Goal: Task Accomplishment & Management: Use online tool/utility

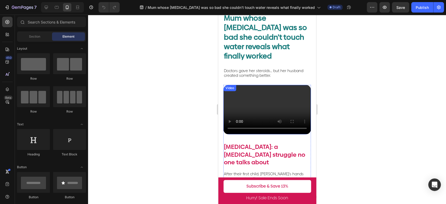
scroll to position [58, 0]
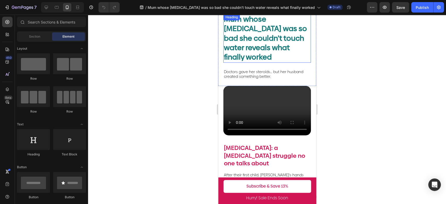
click at [252, 54] on h2 "Mum whose [MEDICAL_DATA] was so bad she couldn’t touch water reveals what final…" at bounding box center [267, 38] width 88 height 49
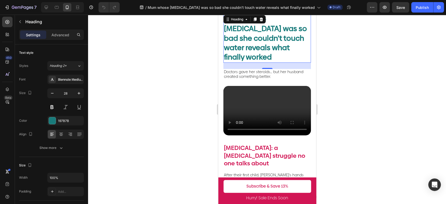
click at [252, 54] on h2 "Mum whose [MEDICAL_DATA] was so bad she couldn’t touch water reveals what final…" at bounding box center [267, 38] width 88 height 49
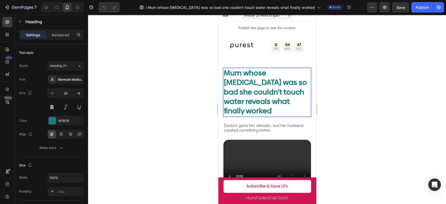
scroll to position [0, 0]
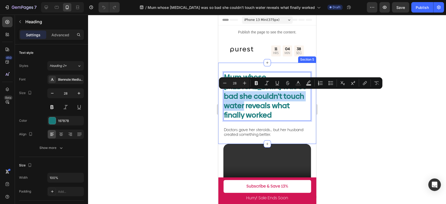
drag, startPoint x: 248, startPoint y: 107, endPoint x: 222, endPoint y: 98, distance: 27.9
click at [222, 98] on div "Mum whose [MEDICAL_DATA] was so bad she couldn’t touch water reveals what final…" at bounding box center [267, 103] width 98 height 81
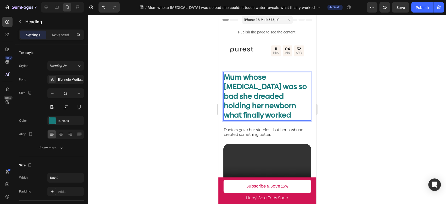
click at [375, 89] on div at bounding box center [267, 110] width 358 height 190
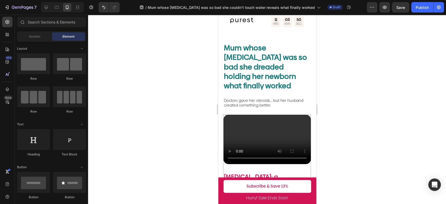
scroll to position [29, 0]
click at [268, 80] on h2 "Mum whose [MEDICAL_DATA] was so bad she dreaded holding her newborn what finall…" at bounding box center [267, 67] width 88 height 49
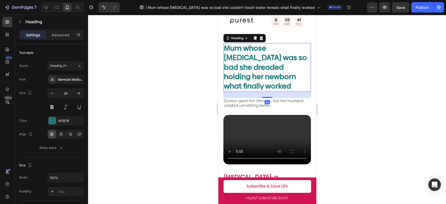
click at [268, 80] on h2 "Mum whose [MEDICAL_DATA] was so bad she dreaded holding her newborn what finall…" at bounding box center [267, 67] width 88 height 49
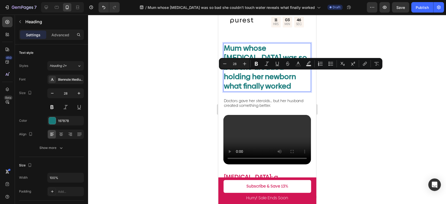
click at [254, 76] on p "Mum whose [MEDICAL_DATA] was so bad she dreaded holding her newborn what finall…" at bounding box center [267, 68] width 87 height 48
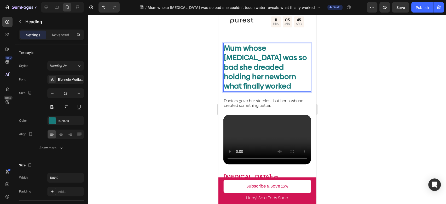
click at [259, 78] on p "Mum whose [MEDICAL_DATA] was so bad she dreaded holding her newborn what finall…" at bounding box center [267, 68] width 87 height 48
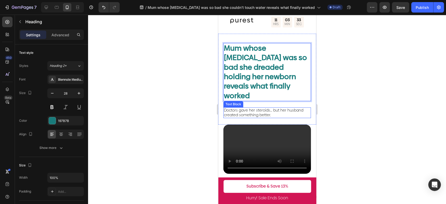
click at [290, 108] on span "Doctors gave her steroids… but her husband created something better." at bounding box center [263, 113] width 79 height 10
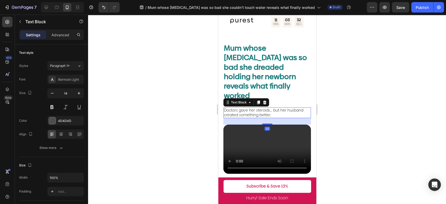
click at [349, 81] on div at bounding box center [267, 110] width 358 height 190
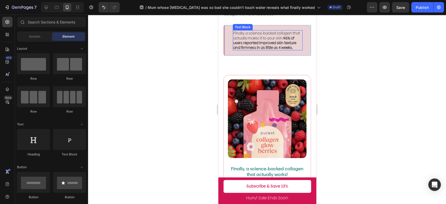
scroll to position [945, 0]
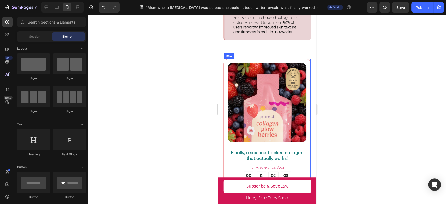
click at [303, 70] on div "Image Finally, a science-backed collagen that actually works! Text Block ️Hurry…" at bounding box center [267, 168] width 88 height 219
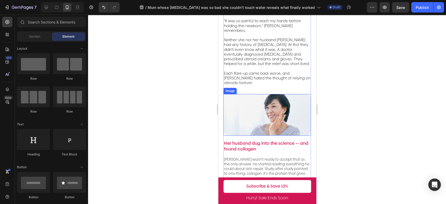
scroll to position [195, 0]
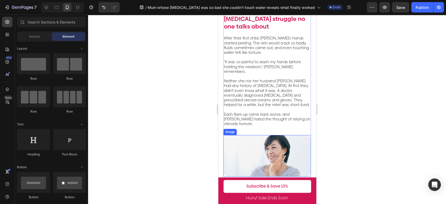
click at [290, 135] on img at bounding box center [267, 155] width 88 height 41
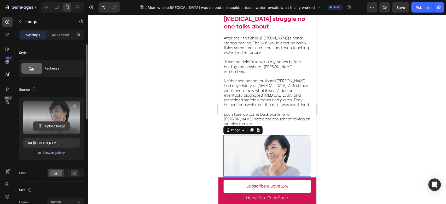
click at [56, 127] on input "file" at bounding box center [51, 126] width 36 height 9
click at [51, 126] on input "file" at bounding box center [51, 126] width 36 height 9
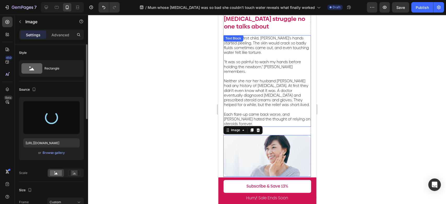
type input "[URL][DOMAIN_NAME]"
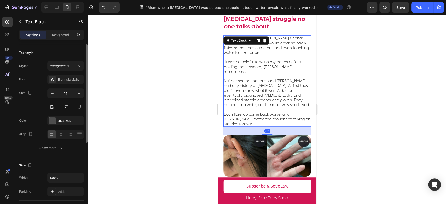
click at [282, 112] on span "Each flare-up came back worse, and [PERSON_NAME] hated the thought of relying o…" at bounding box center [267, 119] width 87 height 15
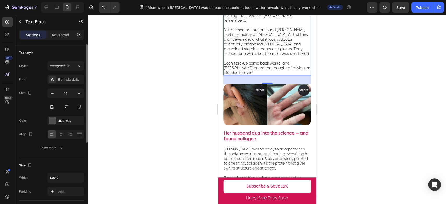
scroll to position [253, 0]
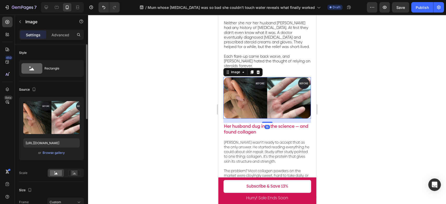
click at [286, 85] on img at bounding box center [267, 97] width 88 height 41
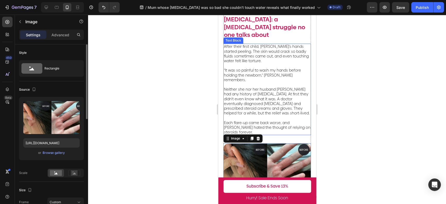
scroll to position [195, 0]
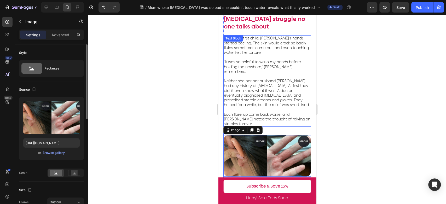
click at [290, 59] on span "“It was so painful to wash my hands before holding the newborn,” [PERSON_NAME] …" at bounding box center [262, 66] width 77 height 15
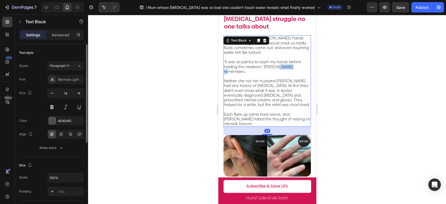
click at [290, 59] on span "“It was so painful to wash my hands before holding the newborn,” [PERSON_NAME] …" at bounding box center [262, 66] width 77 height 15
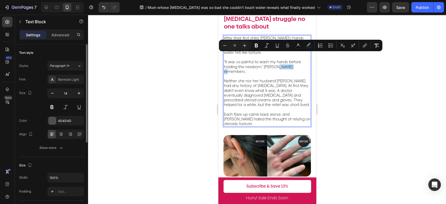
click at [300, 59] on span "“It was so painful to wash my hands before holding the newborn,” [PERSON_NAME] …" at bounding box center [262, 66] width 77 height 15
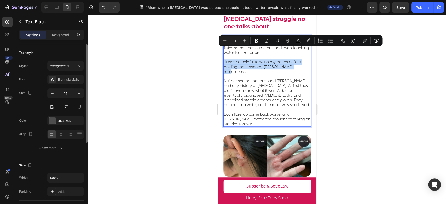
drag, startPoint x: 301, startPoint y: 56, endPoint x: 223, endPoint y: 50, distance: 78.7
click at [223, 50] on div "After their first child, [PERSON_NAME]’s hands started peeling. The skin would …" at bounding box center [267, 80] width 88 height 91
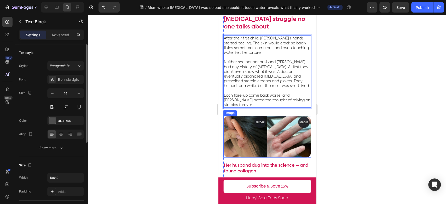
click at [288, 135] on img at bounding box center [267, 136] width 88 height 41
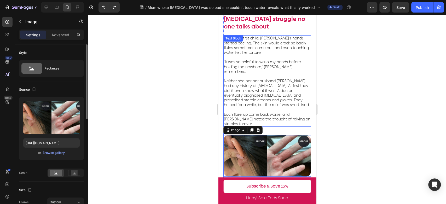
click at [285, 74] on p "Neither she nor her husband [PERSON_NAME] had any history of [MEDICAL_DATA]. At…" at bounding box center [267, 90] width 87 height 33
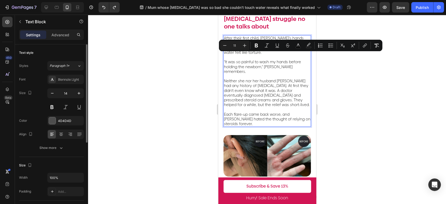
click at [298, 59] on span "“It was so painful to wash my hands before holding the newborn,” [PERSON_NAME] …" at bounding box center [262, 66] width 77 height 15
click at [304, 56] on p "“It was so painful to wash my hands before holding the newborn,” [PERSON_NAME] …" at bounding box center [267, 64] width 87 height 19
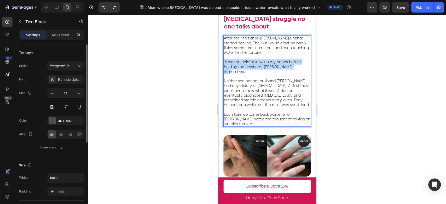
drag, startPoint x: 303, startPoint y: 56, endPoint x: 223, endPoint y: 53, distance: 80.5
click at [223, 53] on div "Video [MEDICAL_DATA]: a [MEDICAL_DATA] struggle no one talks about Text Block A…" at bounding box center [267, 112] width 98 height 326
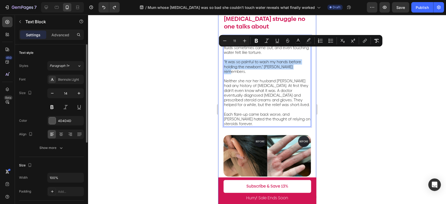
copy span "“It was so painful to wash my hands before holding the newborn,” [PERSON_NAME] …"
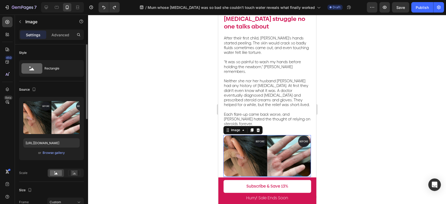
click at [285, 146] on img at bounding box center [267, 155] width 88 height 41
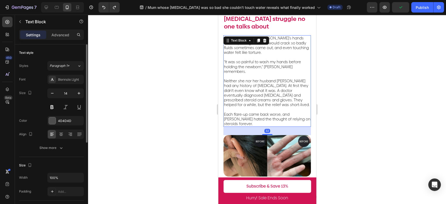
click at [277, 90] on p "Neither she nor her husband [PERSON_NAME] had any history of [MEDICAL_DATA]. At…" at bounding box center [267, 90] width 87 height 33
copy span "“It was so painful to wash my hands before holding the newborn,” [PERSON_NAME] …"
click at [289, 147] on img at bounding box center [267, 155] width 88 height 41
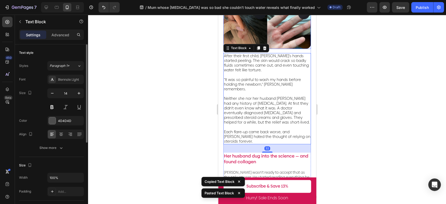
scroll to position [326, 0]
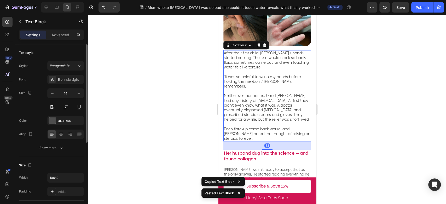
click at [263, 93] on span "Neither she nor her husband [PERSON_NAME] had any history of [MEDICAL_DATA]. At…" at bounding box center [267, 107] width 86 height 29
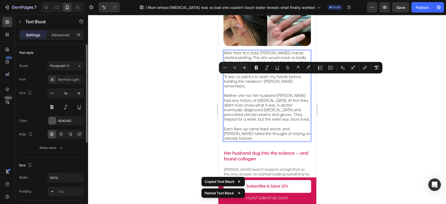
click at [252, 74] on span "“It was so painful to wash my hands before holding the newborn,” [PERSON_NAME] …" at bounding box center [262, 81] width 77 height 15
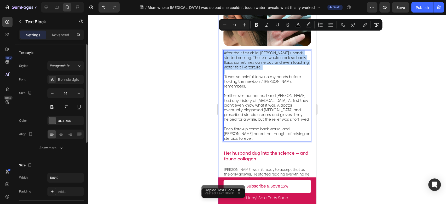
drag, startPoint x: 223, startPoint y: 59, endPoint x: 221, endPoint y: 37, distance: 22.3
click at [221, 37] on div "Video [MEDICAL_DATA]: a [MEDICAL_DATA] struggle no one talks about Text Block A…" at bounding box center [267, 31] width 98 height 426
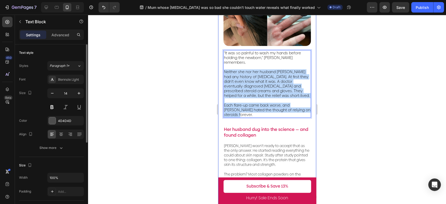
drag, startPoint x: 240, startPoint y: 94, endPoint x: 221, endPoint y: 50, distance: 48.1
click at [221, 50] on div "Video [MEDICAL_DATA]: a [MEDICAL_DATA] struggle no one talks about Text Block A…" at bounding box center [267, 19] width 98 height 402
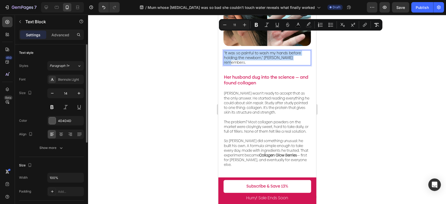
drag, startPoint x: 305, startPoint y: 39, endPoint x: 440, endPoint y: 45, distance: 135.0
click at [61, 134] on icon at bounding box center [61, 134] width 5 height 5
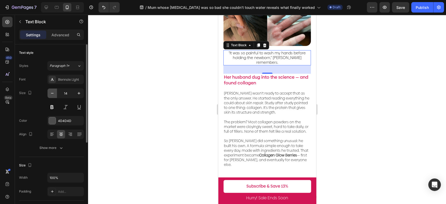
click at [53, 93] on icon "button" at bounding box center [52, 93] width 3 height 1
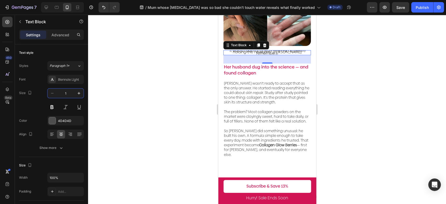
type input "12"
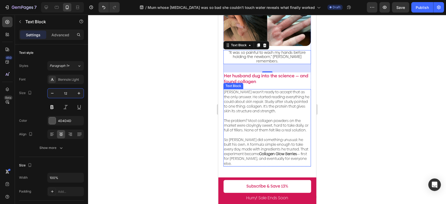
click at [265, 90] on p "[PERSON_NAME] wasn’t ready to accept that as the only answer. He started readin…" at bounding box center [267, 102] width 87 height 24
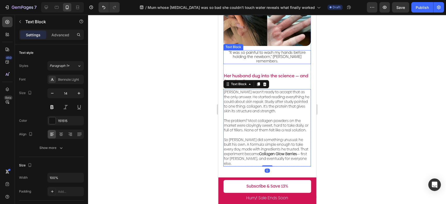
click at [277, 50] on span "“It was so painful to wash my hands before holding the newborn,” [PERSON_NAME] …" at bounding box center [266, 57] width 77 height 14
click at [248, 114] on p "The problem? Most collagen powders on the market were cloyingly sweet, hard to …" at bounding box center [267, 123] width 87 height 19
click at [271, 50] on span "“It was so painful to wash my hands before holding the newborn,” [PERSON_NAME] …" at bounding box center [266, 57] width 77 height 14
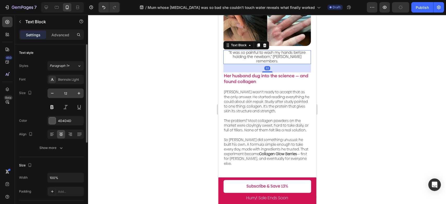
click at [68, 94] on input "12" at bounding box center [65, 93] width 17 height 9
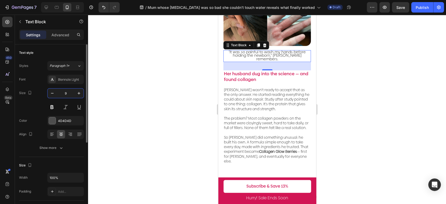
click at [59, 95] on input "9" at bounding box center [65, 93] width 17 height 9
type input "8"
click at [170, 104] on div at bounding box center [267, 110] width 358 height 190
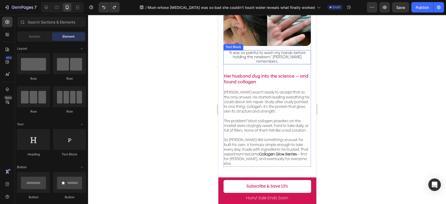
click at [282, 50] on span "“It was so painful to wash my hands before holding the newborn,” [PERSON_NAME] …" at bounding box center [266, 57] width 77 height 14
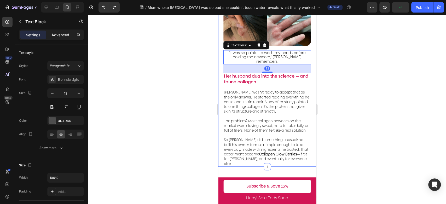
click at [56, 37] on p "Advanced" at bounding box center [60, 34] width 18 height 5
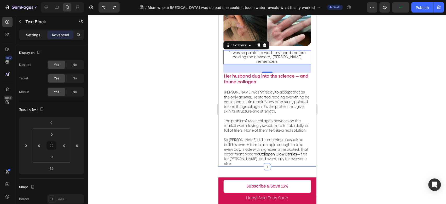
click at [31, 35] on p "Settings" at bounding box center [33, 34] width 15 height 5
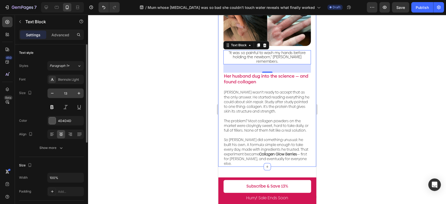
click at [67, 91] on input "13" at bounding box center [65, 93] width 17 height 9
type input "8"
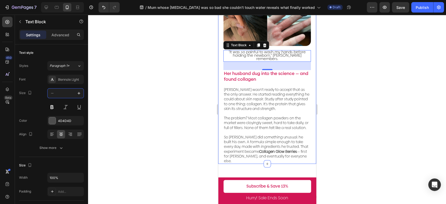
type input "8"
click at [120, 116] on div at bounding box center [267, 110] width 358 height 190
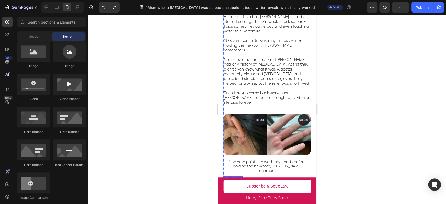
scroll to position [297, 0]
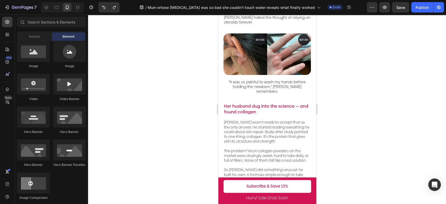
click at [349, 83] on div at bounding box center [267, 110] width 358 height 190
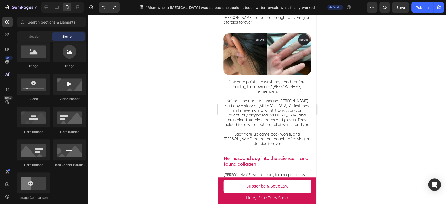
click at [277, 98] on span "Neither she nor her husband [PERSON_NAME] had any history of [MEDICAL_DATA]. At…" at bounding box center [267, 112] width 86 height 29
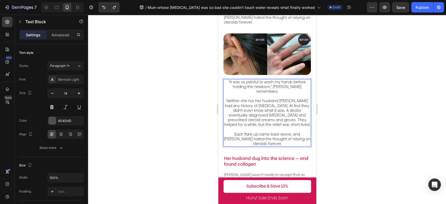
click at [287, 127] on p "Each flare-up came back worse, and [PERSON_NAME] hated the thought of relying o…" at bounding box center [267, 136] width 87 height 19
click at [278, 127] on p "⁠⁠⁠⁠⁠⁠⁠ Each flare-up came back worse, and [PERSON_NAME] hated the thought of r…" at bounding box center [267, 136] width 87 height 19
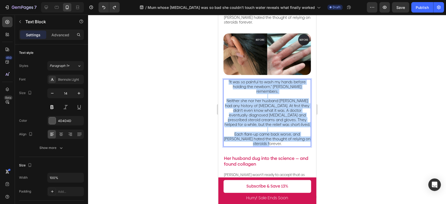
drag, startPoint x: 278, startPoint y: 124, endPoint x: 216, endPoint y: 57, distance: 91.2
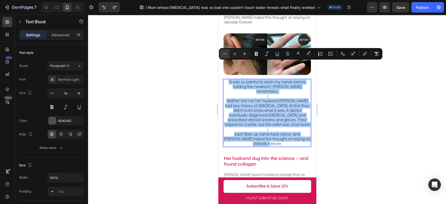
click at [224, 54] on icon "Editor contextual toolbar" at bounding box center [224, 53] width 5 height 5
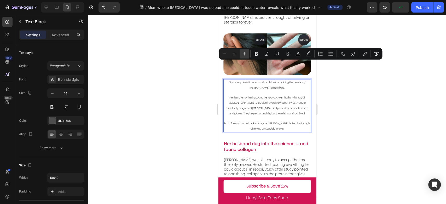
click at [245, 53] on icon "Editor contextual toolbar" at bounding box center [244, 53] width 5 height 5
type input "11"
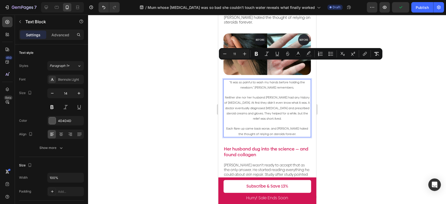
click at [269, 96] on span "Neither she nor her husband [PERSON_NAME] had any history of [MEDICAL_DATA]. At…" at bounding box center [266, 108] width 85 height 25
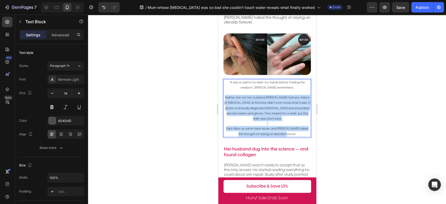
drag, startPoint x: 294, startPoint y: 115, endPoint x: 225, endPoint y: 81, distance: 76.4
click at [225, 81] on div "“It was so painful to wash my hands before holding the newborn,” [PERSON_NAME] …" at bounding box center [267, 108] width 88 height 58
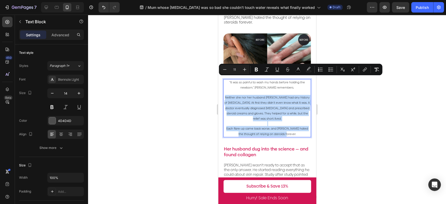
type input "14"
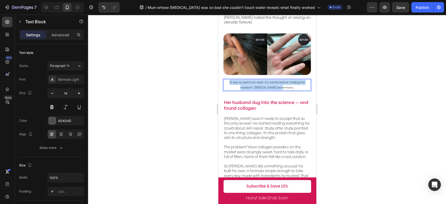
drag, startPoint x: 292, startPoint y: 71, endPoint x: 208, endPoint y: 65, distance: 84.9
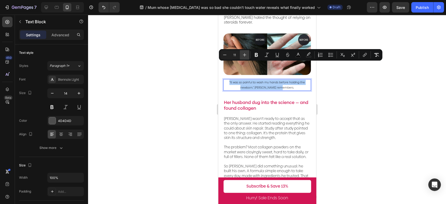
click at [243, 54] on icon "Editor contextual toolbar" at bounding box center [244, 54] width 5 height 5
type input "12"
click at [349, 94] on div at bounding box center [267, 110] width 358 height 190
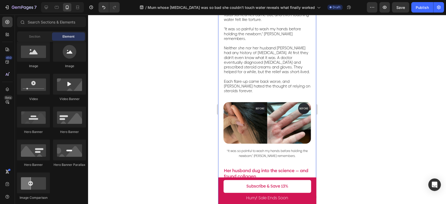
scroll to position [268, 0]
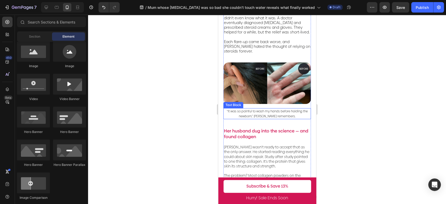
click at [294, 109] on p "“It was so painful to wash my hands before holding the newborn,” [PERSON_NAME] …" at bounding box center [267, 114] width 87 height 10
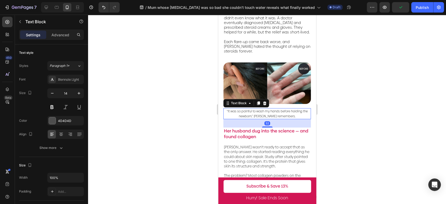
click at [347, 87] on div at bounding box center [267, 110] width 358 height 190
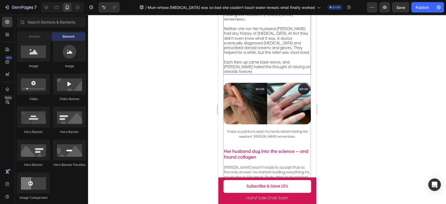
scroll to position [297, 0]
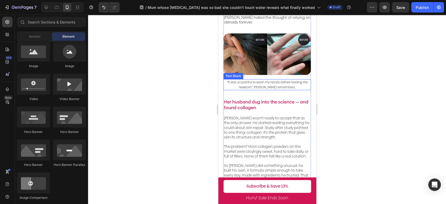
click at [278, 80] on span "“It was so painful to wash my hands before holding the newborn,” [PERSON_NAME] …" at bounding box center [267, 84] width 81 height 9
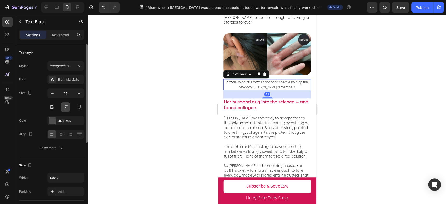
click at [66, 108] on button at bounding box center [65, 106] width 9 height 9
click at [54, 110] on button at bounding box center [51, 106] width 9 height 9
click at [63, 135] on icon at bounding box center [61, 134] width 5 height 5
click at [63, 106] on button at bounding box center [65, 106] width 9 height 9
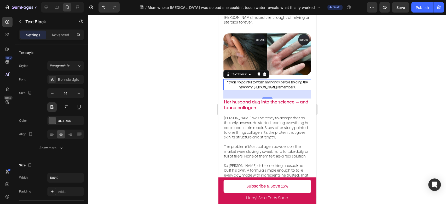
click at [339, 64] on div at bounding box center [267, 110] width 358 height 190
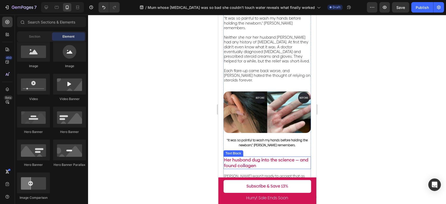
scroll to position [238, 0]
click at [264, 174] on p "[PERSON_NAME] wasn’t ready to accept that as the only answer. He started readin…" at bounding box center [267, 186] width 87 height 24
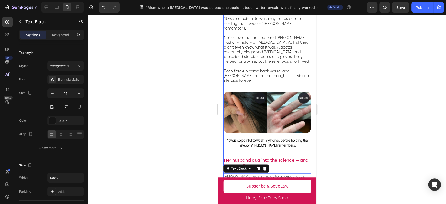
click at [279, 139] on span "“It was so painful to wash my hands before holding the newborn,” [PERSON_NAME] …" at bounding box center [267, 143] width 81 height 9
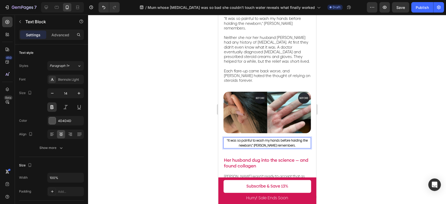
click at [294, 138] on p "“It was so painful to wash my hands before holding the newborn,” [PERSON_NAME] …" at bounding box center [267, 143] width 87 height 10
drag, startPoint x: 277, startPoint y: 129, endPoint x: 222, endPoint y: 124, distance: 55.6
click at [222, 124] on div "Video [MEDICAL_DATA]: a [MEDICAL_DATA] struggle no one talks about Text Block A…" at bounding box center [267, 78] width 98 height 345
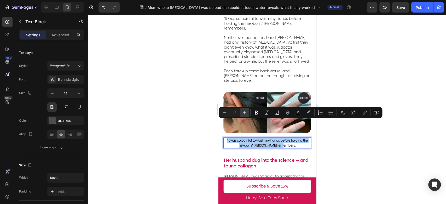
click at [245, 113] on icon "Editor contextual toolbar" at bounding box center [244, 112] width 3 height 3
click at [244, 113] on icon "Editor contextual toolbar" at bounding box center [244, 112] width 3 height 3
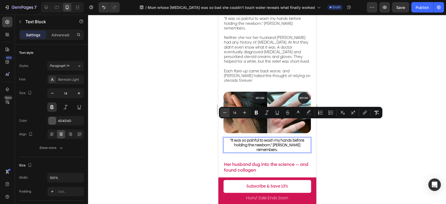
click at [223, 114] on icon "Editor contextual toolbar" at bounding box center [224, 112] width 5 height 5
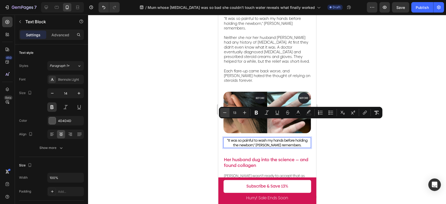
click at [223, 114] on icon "Editor contextual toolbar" at bounding box center [224, 112] width 5 height 5
type input "12"
click at [358, 79] on div at bounding box center [267, 110] width 358 height 190
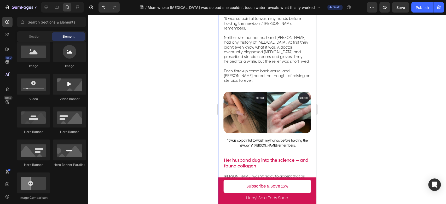
click at [195, 78] on div at bounding box center [267, 110] width 358 height 190
click at [298, 139] on span "“It was so painful to wash my hands before holding the newborn,” [PERSON_NAME] …" at bounding box center [267, 143] width 81 height 9
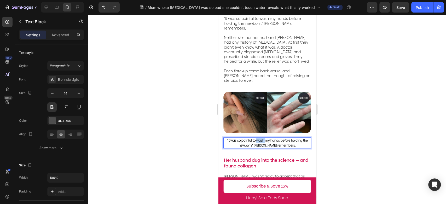
click at [255, 139] on span "“It was so painful to wash my hands before holding the newborn,” [PERSON_NAME] …" at bounding box center [267, 143] width 81 height 9
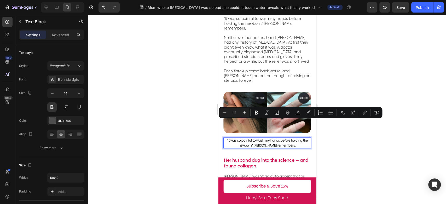
click at [280, 139] on span "“It was so painful to wash my hands before holding the newborn,” [PERSON_NAME] …" at bounding box center [267, 143] width 81 height 9
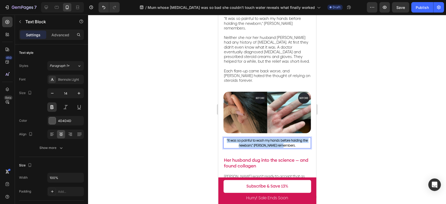
drag, startPoint x: 291, startPoint y: 128, endPoint x: 191, endPoint y: 123, distance: 100.3
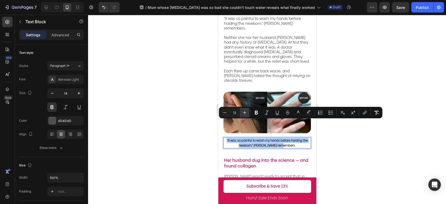
click at [245, 113] on icon "Editor contextual toolbar" at bounding box center [244, 112] width 5 height 5
type input "14"
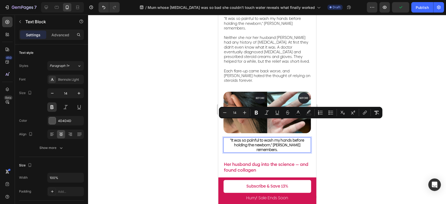
click at [198, 112] on div at bounding box center [267, 110] width 358 height 190
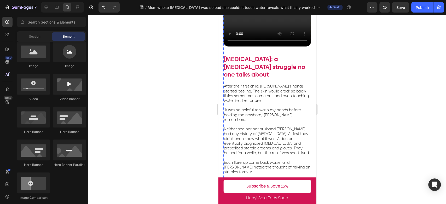
scroll to position [122, 0]
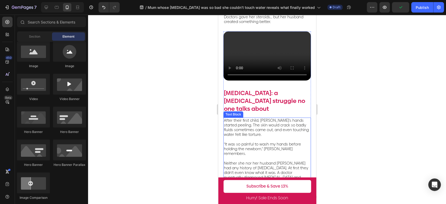
click at [287, 142] on span "“It was so painful to wash my hands before holding the newborn,” [PERSON_NAME] …" at bounding box center [262, 149] width 77 height 15
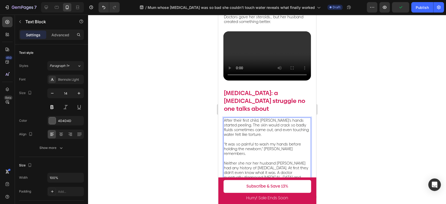
click at [292, 142] on span "“It was so painful to wash my hands before holding the newborn,” [PERSON_NAME] …" at bounding box center [262, 149] width 77 height 15
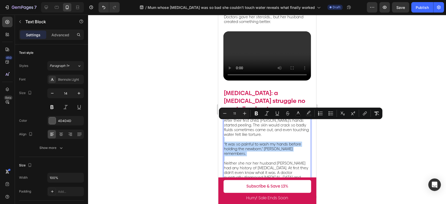
drag, startPoint x: 305, startPoint y: 132, endPoint x: 216, endPoint y: 118, distance: 90.0
type input "14"
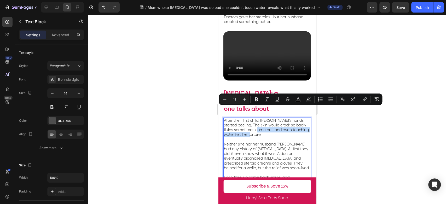
drag, startPoint x: 264, startPoint y: 116, endPoint x: 262, endPoint y: 111, distance: 5.7
click at [262, 118] on p "After their first child, [PERSON_NAME]’s hands started peeling. The skin would …" at bounding box center [267, 127] width 87 height 19
click at [290, 137] on p "Neither she nor her husband [PERSON_NAME] had any history of [MEDICAL_DATA]. At…" at bounding box center [267, 153] width 87 height 33
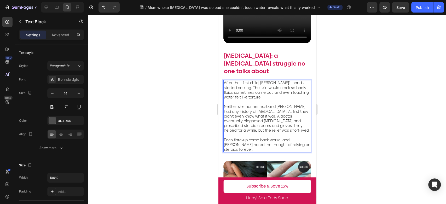
scroll to position [151, 0]
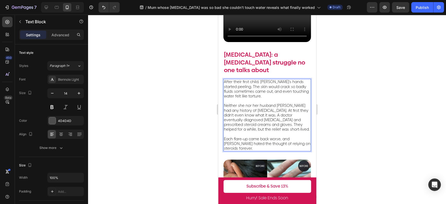
drag, startPoint x: 225, startPoint y: 95, endPoint x: 261, endPoint y: 97, distance: 35.9
click at [261, 103] on span "Neither she nor her husband [PERSON_NAME] had any history of [MEDICAL_DATA]. At…" at bounding box center [267, 117] width 86 height 29
click at [272, 103] on span "Neither she nor her husband [PERSON_NAME] had any history of [MEDICAL_DATA]. At…" at bounding box center [267, 117] width 86 height 29
click at [295, 104] on p "Neither she nor her husband [PERSON_NAME] had any history of [MEDICAL_DATA]. At…" at bounding box center [267, 115] width 87 height 33
click at [265, 99] on p "Neither she nor her husband [PERSON_NAME] had any history of [MEDICAL_DATA]. At…" at bounding box center [267, 115] width 87 height 33
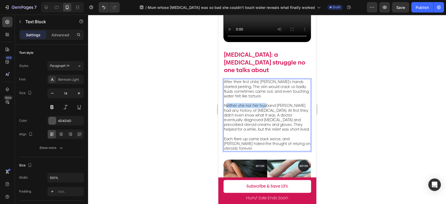
drag, startPoint x: 226, startPoint y: 95, endPoint x: 267, endPoint y: 96, distance: 41.3
click at [266, 103] on span "Neither she nor her husband [PERSON_NAME] had any history of [MEDICAL_DATA]. At…" at bounding box center [267, 117] width 86 height 29
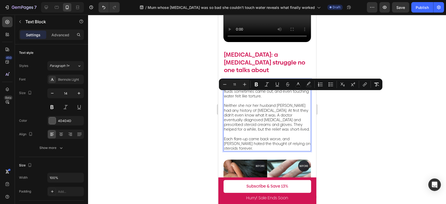
click at [290, 103] on span "Neither she nor her husband [PERSON_NAME] had any history of [MEDICAL_DATA]. At…" at bounding box center [267, 117] width 86 height 29
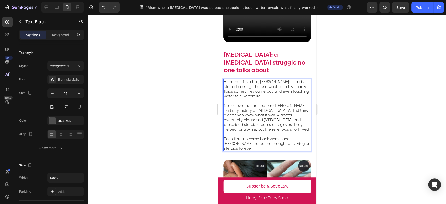
click at [260, 103] on span "Neither she nor her husband [PERSON_NAME] had any history of [MEDICAL_DATA]. At…" at bounding box center [267, 117] width 86 height 29
click at [270, 106] on span "Neither she nor her husband [PERSON_NAME] had any history of [MEDICAL_DATA]. At…" at bounding box center [267, 117] width 86 height 29
click at [282, 111] on span "Neither she nor her husband [PERSON_NAME] had any history of [MEDICAL_DATA]. At…" at bounding box center [267, 117] width 86 height 29
click at [279, 119] on p "Neither she nor her husband [PERSON_NAME] had any history of [MEDICAL_DATA]. At…" at bounding box center [267, 115] width 87 height 33
click at [244, 110] on span "Neither she nor her husband [PERSON_NAME] had any history of [MEDICAL_DATA]. At…" at bounding box center [267, 117] width 86 height 29
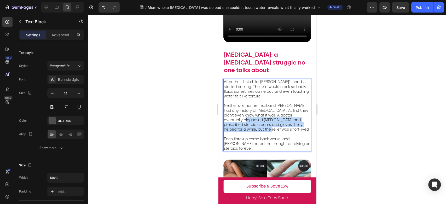
drag, startPoint x: 259, startPoint y: 110, endPoint x: 281, endPoint y: 119, distance: 24.0
click at [281, 119] on p "Neither she nor her husband [PERSON_NAME] had any history of [MEDICAL_DATA]. At…" at bounding box center [267, 115] width 87 height 33
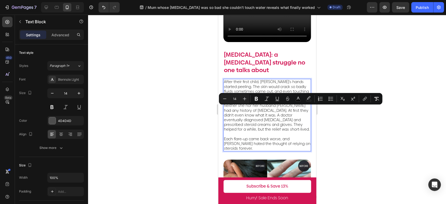
click at [285, 132] on p "Each flare-up came back worse, and [PERSON_NAME] hated the thought of relying o…" at bounding box center [267, 141] width 87 height 19
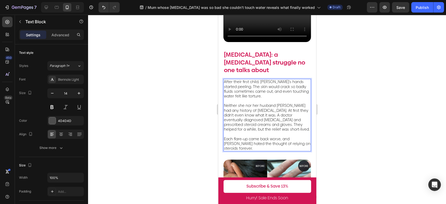
click at [252, 139] on p "⁠⁠⁠⁠⁠⁠⁠ Each flare-up came back worse, and [PERSON_NAME] hated the thought of r…" at bounding box center [267, 141] width 87 height 19
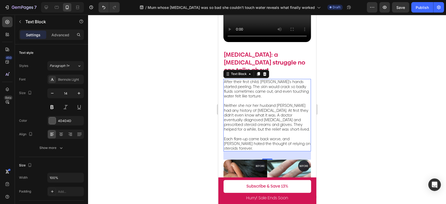
click at [352, 128] on div at bounding box center [267, 110] width 358 height 190
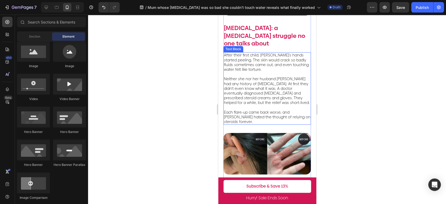
scroll to position [261, 0]
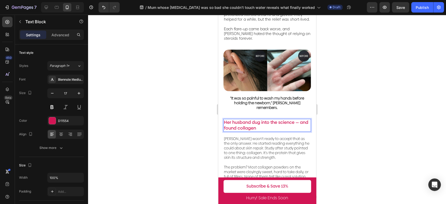
click at [266, 119] on p "Her husband dug into the science — and found collagen" at bounding box center [267, 125] width 87 height 12
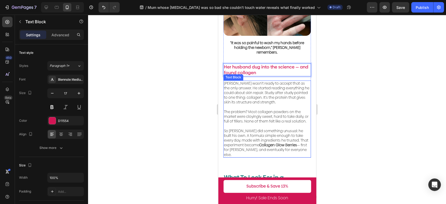
scroll to position [319, 0]
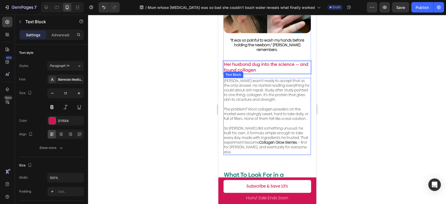
click at [274, 121] on p "So [PERSON_NAME] did something unusual: he built his own. A formula simple enou…" at bounding box center [267, 137] width 87 height 33
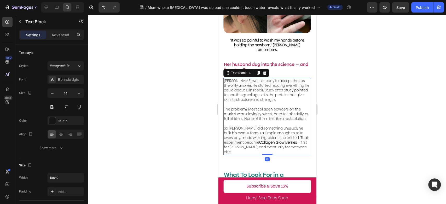
click at [187, 106] on div at bounding box center [267, 110] width 358 height 190
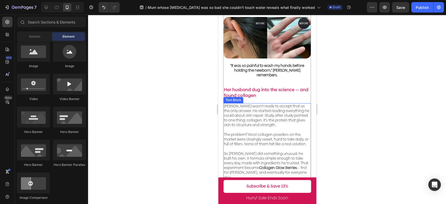
scroll to position [290, 0]
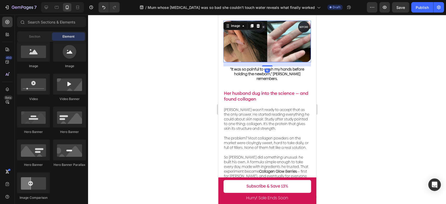
click at [303, 44] on img at bounding box center [267, 41] width 88 height 41
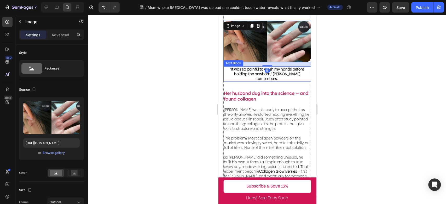
click at [301, 67] on span "“It was so painful to wash my hands before holding the newborn,” [PERSON_NAME] …" at bounding box center [267, 74] width 74 height 15
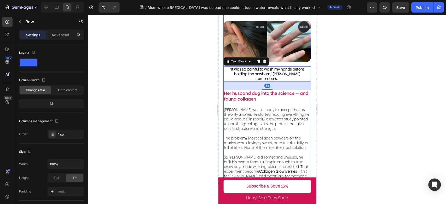
click at [304, 50] on div "Video [MEDICAL_DATA]: a [MEDICAL_DATA] struggle no one talks about Text Block A…" at bounding box center [267, 19] width 88 height 330
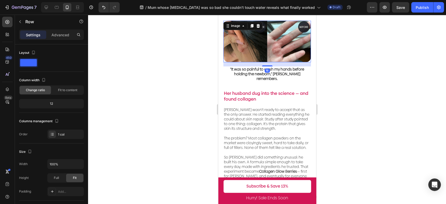
click at [293, 44] on img at bounding box center [267, 41] width 88 height 41
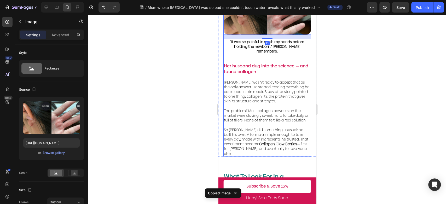
scroll to position [319, 0]
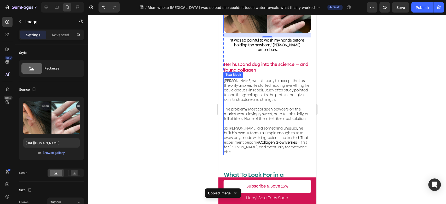
click at [290, 136] on p "So [PERSON_NAME] did something unusual: he built his own. A formula simple enou…" at bounding box center [267, 137] width 87 height 33
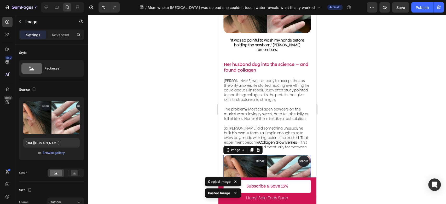
click at [326, 107] on div at bounding box center [267, 110] width 358 height 190
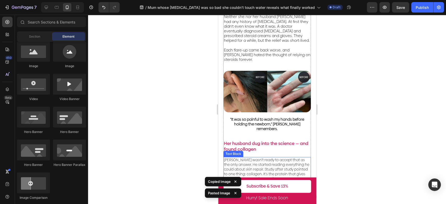
scroll to position [232, 0]
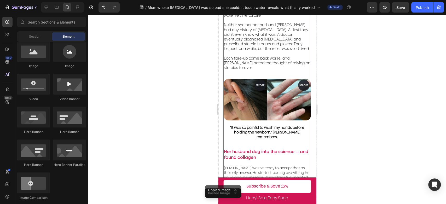
click at [278, 62] on div "Video [MEDICAL_DATA]: a [MEDICAL_DATA] struggle no one talks about Text Block A…" at bounding box center [267, 100] width 88 height 376
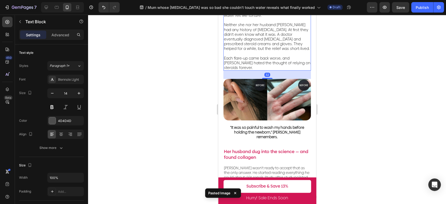
click at [270, 55] on p "Each flare-up came back worse, and [PERSON_NAME] hated the thought of relying o…" at bounding box center [267, 60] width 87 height 19
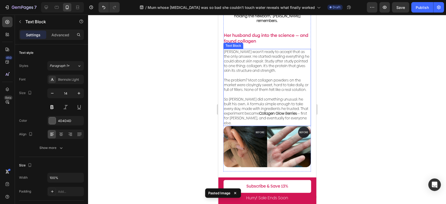
click at [278, 96] on p "So [PERSON_NAME] did something unusual: he built his own. A formula simple enou…" at bounding box center [267, 108] width 87 height 33
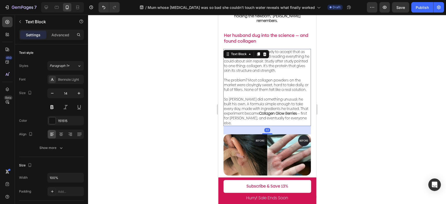
drag, startPoint x: 267, startPoint y: 113, endPoint x: 271, endPoint y: 122, distance: 9.5
click at [271, 126] on div "32" at bounding box center [267, 126] width 88 height 0
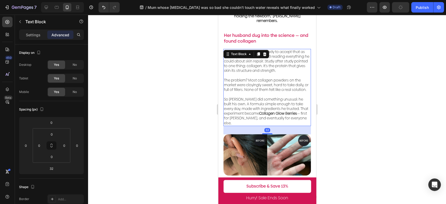
click at [327, 108] on div at bounding box center [267, 110] width 358 height 190
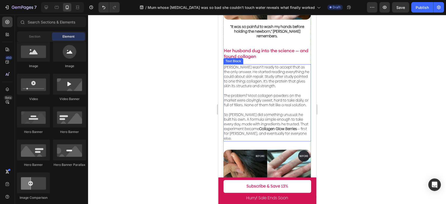
scroll to position [290, 0]
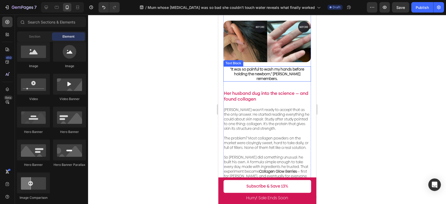
click at [283, 67] on span "“It was so painful to wash my hands before holding the newborn,” [PERSON_NAME] …" at bounding box center [267, 74] width 74 height 15
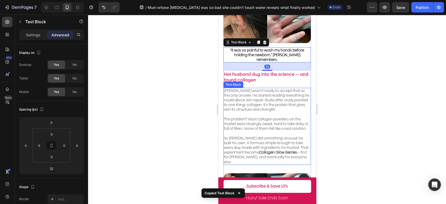
scroll to position [377, 0]
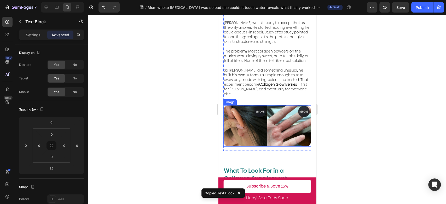
click at [288, 106] on img at bounding box center [267, 125] width 88 height 41
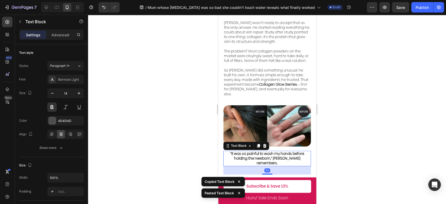
click at [350, 111] on div at bounding box center [267, 110] width 358 height 190
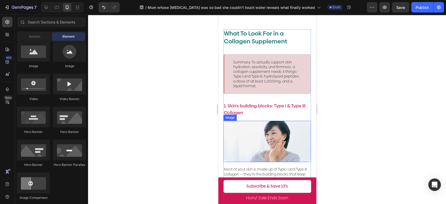
scroll to position [440, 0]
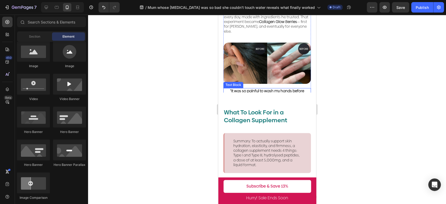
click at [275, 88] on span "“It was so painful to wash my hands before holding the newborn,” [PERSON_NAME] …" at bounding box center [267, 95] width 74 height 15
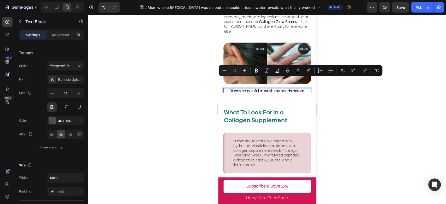
click at [286, 88] on span "“It was so painful to wash my hands before holding the newborn,” [PERSON_NAME] …" at bounding box center [267, 95] width 74 height 15
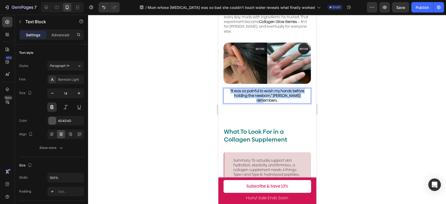
drag, startPoint x: 302, startPoint y: 80, endPoint x: 215, endPoint y: 66, distance: 87.6
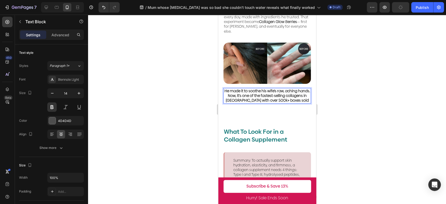
click at [279, 89] on p "He made it to soothe his wife’s raw, aching hands. Now, it's one of the fastest…" at bounding box center [267, 96] width 87 height 14
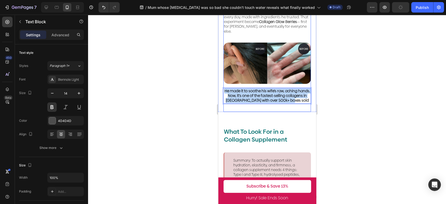
drag, startPoint x: 273, startPoint y: 91, endPoint x: 229, endPoint y: 73, distance: 48.0
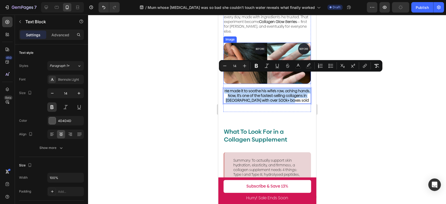
copy span "He made it to soothe his wife’s raw, aching hands. Now, it's one of the fastest…"
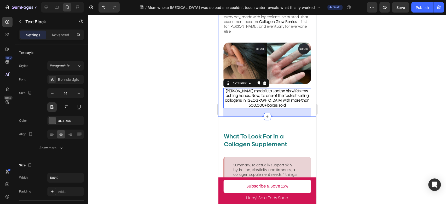
drag, startPoint x: 365, startPoint y: 102, endPoint x: 12, endPoint y: 68, distance: 354.4
click at [365, 102] on div at bounding box center [267, 110] width 358 height 190
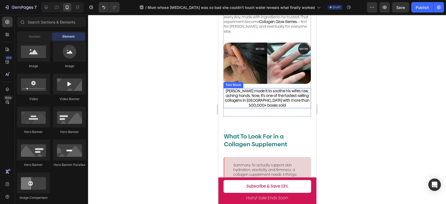
click at [172, 78] on div at bounding box center [267, 110] width 358 height 190
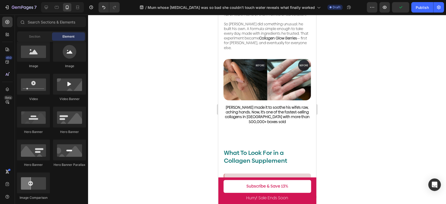
scroll to position [437, 0]
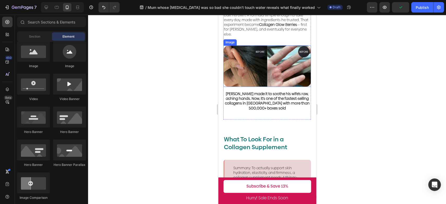
click at [296, 60] on img at bounding box center [267, 65] width 88 height 41
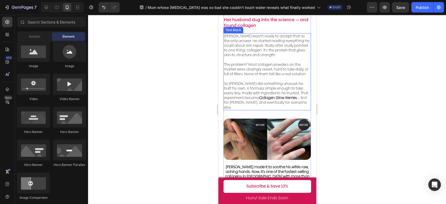
scroll to position [406, 0]
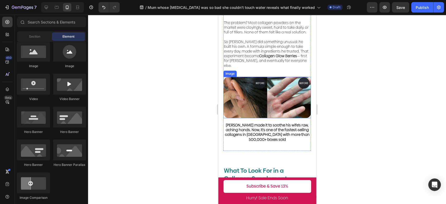
click at [280, 85] on img at bounding box center [267, 97] width 88 height 41
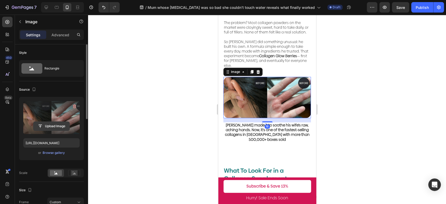
click at [63, 126] on input "file" at bounding box center [51, 126] width 36 height 9
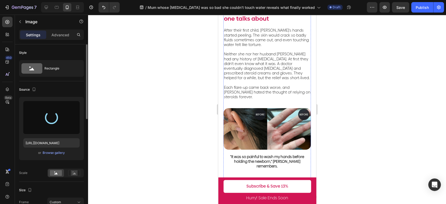
type input "[URL][DOMAIN_NAME]"
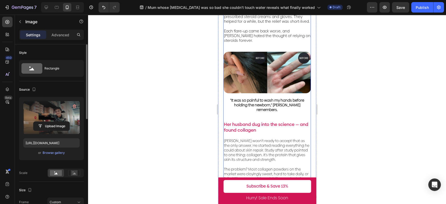
scroll to position [348, 0]
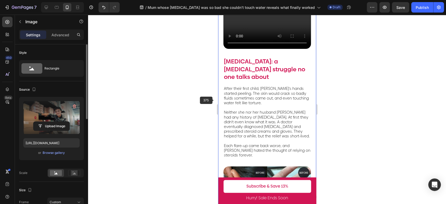
click at [200, 100] on div at bounding box center [267, 110] width 358 height 190
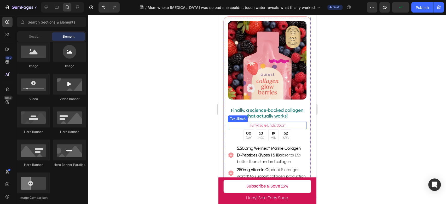
scroll to position [1074, 0]
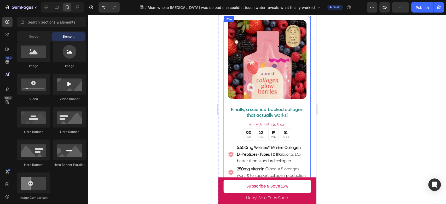
click at [303, 98] on div "Image Finally, a science-backed collagen that actually works! Text Block ️Hurry…" at bounding box center [267, 125] width 88 height 219
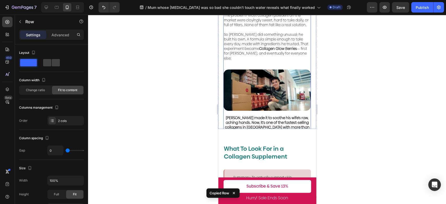
scroll to position [406, 0]
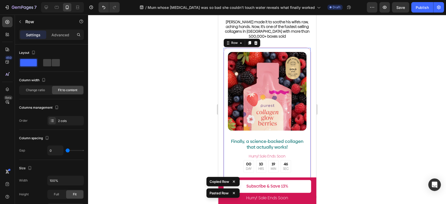
click at [330, 112] on div at bounding box center [267, 110] width 358 height 190
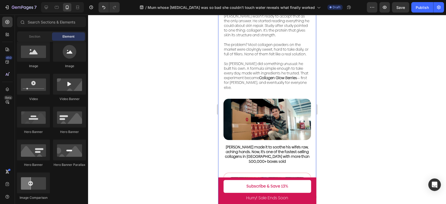
scroll to position [393, 0]
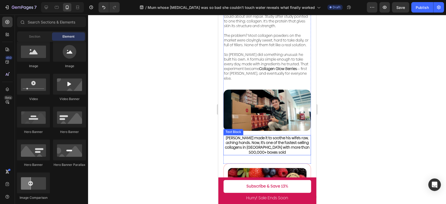
click at [279, 135] on span "[PERSON_NAME] made it to soothe his wife’s raw, aching hands. Now, it's one of …" at bounding box center [267, 145] width 85 height 20
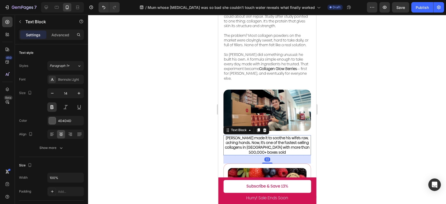
click at [279, 135] on span "[PERSON_NAME] made it to soothe his wife’s raw, aching hands. Now, it's one of …" at bounding box center [267, 145] width 85 height 20
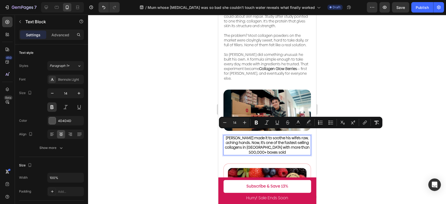
click at [245, 135] on span "[PERSON_NAME] made it to soothe his wife’s raw, aching hands. Now, it's one of …" at bounding box center [267, 145] width 85 height 20
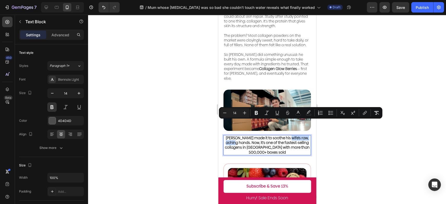
drag, startPoint x: 241, startPoint y: 129, endPoint x: 283, endPoint y: 124, distance: 42.3
click at [283, 135] on span "[PERSON_NAME] made it to soothe his wife’s raw, aching hands. Now, it's one of …" at bounding box center [267, 145] width 85 height 20
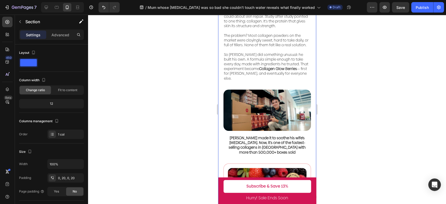
click at [187, 120] on div at bounding box center [267, 110] width 358 height 190
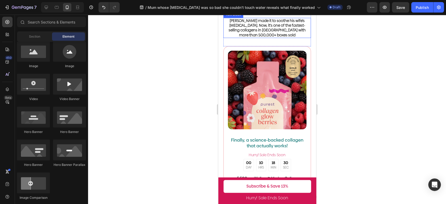
scroll to position [538, 0]
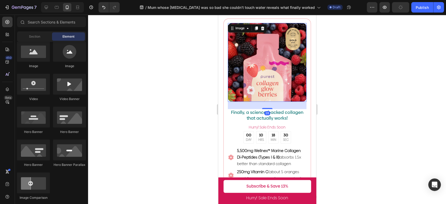
click at [286, 66] on img at bounding box center [267, 62] width 79 height 79
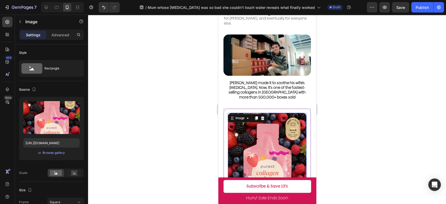
scroll to position [509, 0]
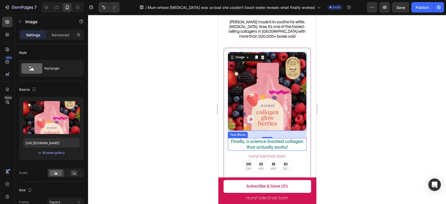
click at [282, 139] on p "Finally, a science-backed collagen that actually works!" at bounding box center [267, 145] width 78 height 12
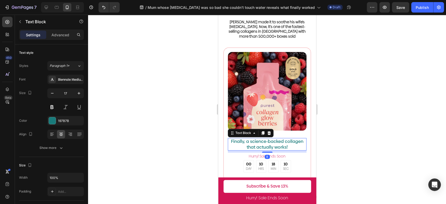
click at [282, 139] on p "Finally, a science-backed collagen that actually works!" at bounding box center [267, 145] width 78 height 12
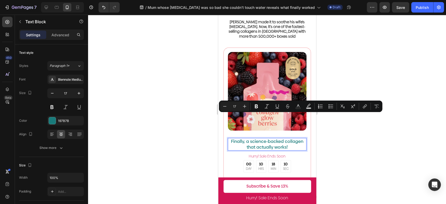
click at [288, 139] on p "Finally, a science-backed collagen that actually works!" at bounding box center [267, 145] width 78 height 12
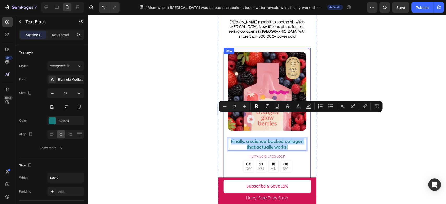
drag, startPoint x: 289, startPoint y: 124, endPoint x: 226, endPoint y: 117, distance: 63.9
click at [226, 117] on div "Image Finally, a science-backed collagen that actually works! Text Block 8 ️Hur…" at bounding box center [267, 157] width 88 height 219
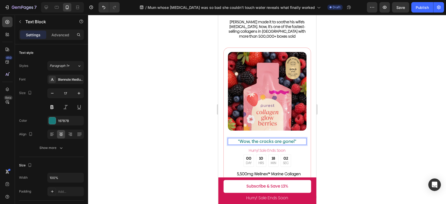
click at [347, 114] on div at bounding box center [267, 110] width 358 height 190
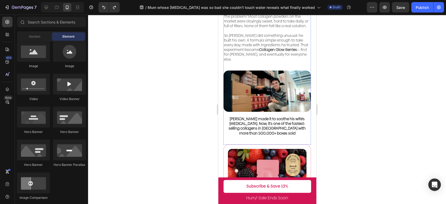
scroll to position [422, 0]
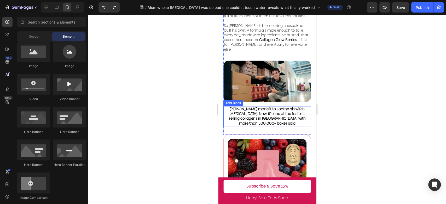
click at [289, 106] on span "[PERSON_NAME] made it to soothe his wife’s [MEDICAL_DATA]. Now, it's one of the…" at bounding box center [266, 116] width 77 height 20
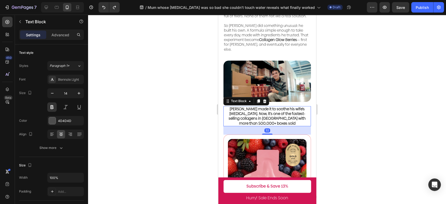
click at [295, 126] on div "32" at bounding box center [267, 130] width 88 height 8
click at [320, 65] on div at bounding box center [267, 110] width 358 height 190
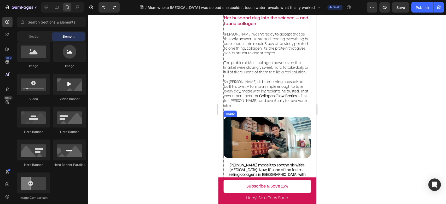
scroll to position [306, 0]
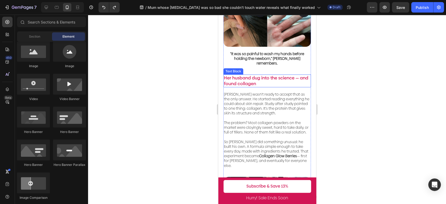
click at [284, 75] on p "Her husband dug into the science — and found collagen" at bounding box center [267, 81] width 87 height 12
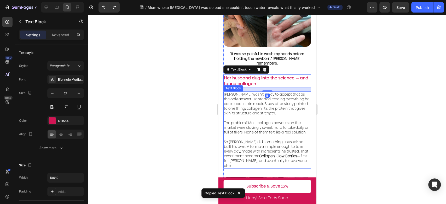
scroll to position [422, 0]
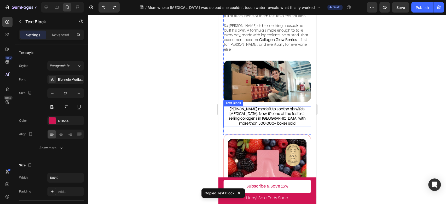
click at [290, 106] on span "[PERSON_NAME] made it to soothe his wife’s [MEDICAL_DATA]. Now, it's one of the…" at bounding box center [266, 116] width 77 height 20
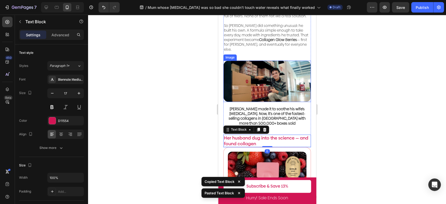
scroll to position [335, 0]
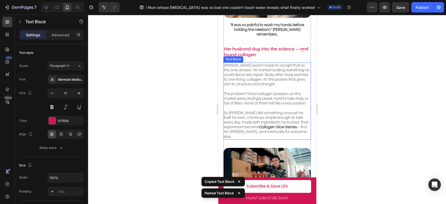
click at [290, 87] on p "The problem? Most collagen powders on the market were cloyingly sweet, hard to …" at bounding box center [267, 96] width 87 height 19
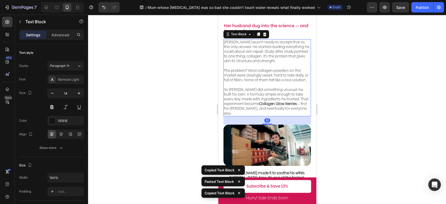
scroll to position [451, 0]
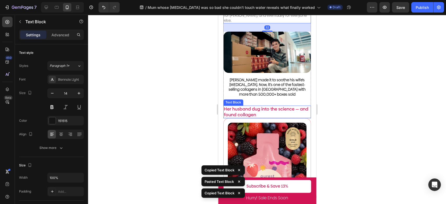
click at [294, 106] on p "Her husband dug into the science — and found collagen" at bounding box center [267, 112] width 87 height 12
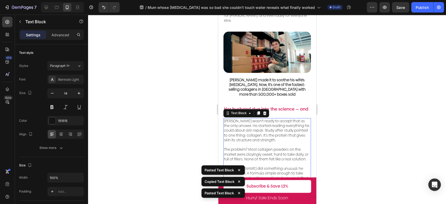
drag, startPoint x: 341, startPoint y: 108, endPoint x: 94, endPoint y: 88, distance: 248.1
click at [342, 108] on div at bounding box center [267, 110] width 358 height 190
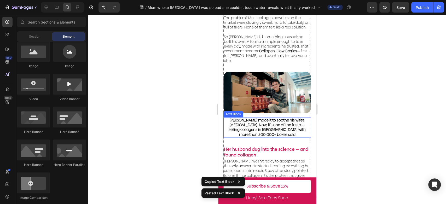
scroll to position [335, 0]
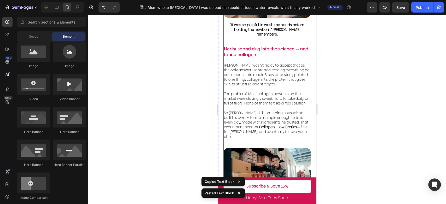
click at [268, 46] on p "Her husband dug into the science — and found collagen" at bounding box center [267, 52] width 87 height 12
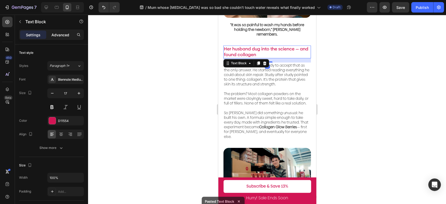
click at [64, 34] on p "Advanced" at bounding box center [60, 34] width 18 height 5
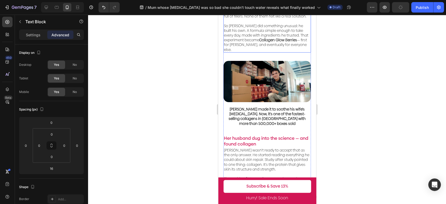
scroll to position [422, 0]
click at [263, 135] on p "Her husband dug into the science — and found collagen" at bounding box center [267, 141] width 87 height 12
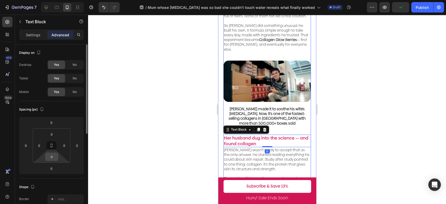
click at [52, 158] on input "0" at bounding box center [52, 157] width 10 height 8
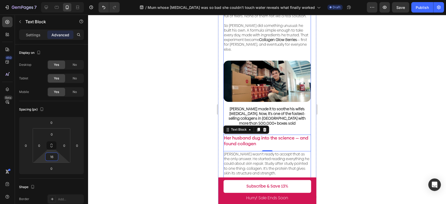
type input "16"
click at [130, 127] on div at bounding box center [267, 110] width 358 height 190
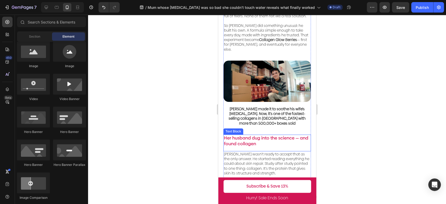
click at [282, 135] on p "Her husband dug into the science — and found collagen" at bounding box center [267, 141] width 87 height 12
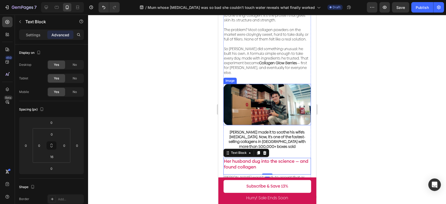
scroll to position [335, 0]
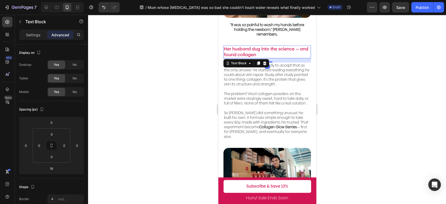
click at [270, 46] on p "Her husband dug into the science — and found collagen" at bounding box center [267, 52] width 87 height 12
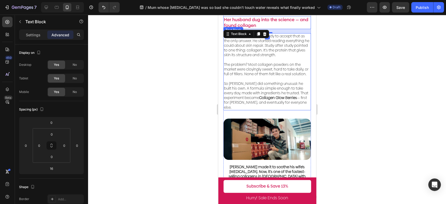
scroll to position [422, 0]
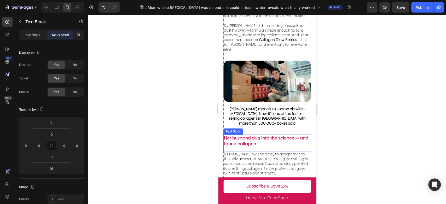
click at [260, 135] on p "Her husband dug into the science — and found collagen" at bounding box center [267, 141] width 87 height 12
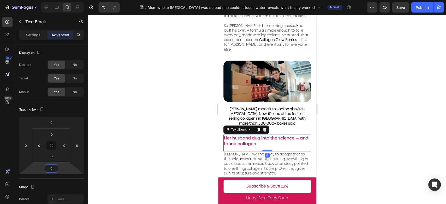
click at [60, 0] on html "7 Version history / Mum whose [MEDICAL_DATA] was so bad she couldn’t touch wate…" at bounding box center [223, 0] width 446 height 0
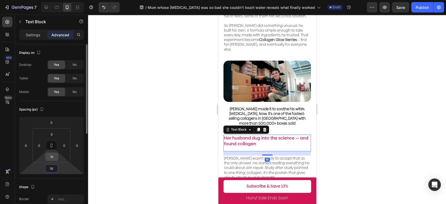
type input "16"
click at [56, 157] on input "16" at bounding box center [52, 157] width 10 height 8
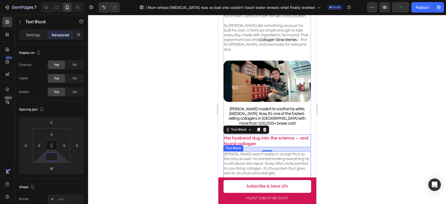
click at [296, 155] on p "[PERSON_NAME] wasn’t ready to accept that as the only answer. He started readin…" at bounding box center [267, 164] width 87 height 24
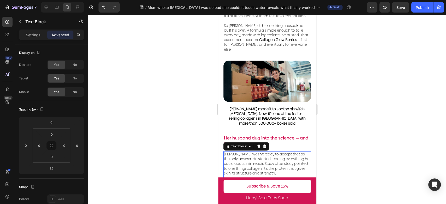
click at [289, 135] on p "Her husband dug into the science — and found collagen" at bounding box center [267, 141] width 87 height 12
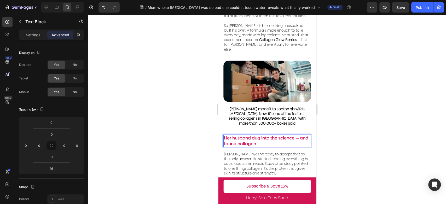
click at [268, 135] on p "Her husband dug into the science — and found collagen" at bounding box center [267, 141] width 87 height 12
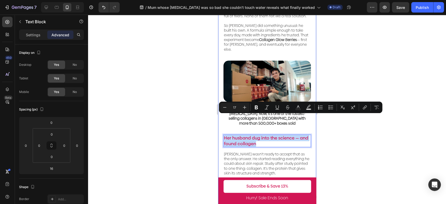
drag, startPoint x: 270, startPoint y: 125, endPoint x: 222, endPoint y: 117, distance: 49.1
click at [222, 117] on div "Video [MEDICAL_DATA]: a [MEDICAL_DATA] struggle no one talks about Text Block A…" at bounding box center [267, 88] width 98 height 733
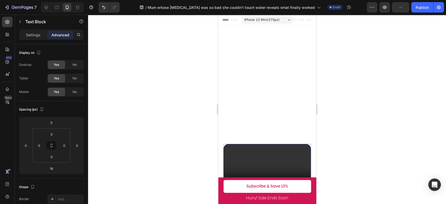
scroll to position [422, 0]
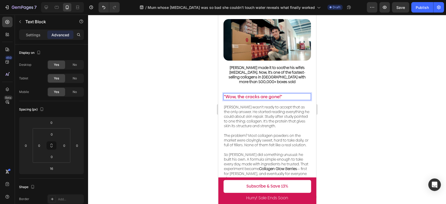
click at [347, 69] on div at bounding box center [267, 110] width 358 height 190
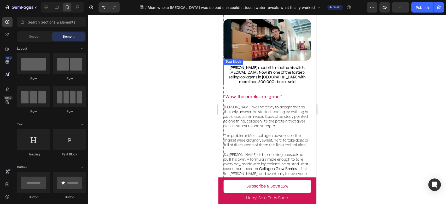
click at [268, 85] on span "[PERSON_NAME] made it to soothe his wife’s [MEDICAL_DATA]. Now, it's one of the…" at bounding box center [266, 75] width 77 height 20
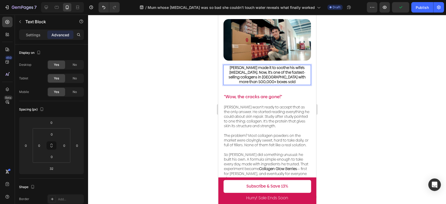
click at [254, 85] on span "[PERSON_NAME] made it to soothe his wife’s [MEDICAL_DATA]. Now, it's one of the…" at bounding box center [266, 75] width 77 height 20
click at [249, 85] on span "[PERSON_NAME] made it to soothe his wife’s [MEDICAL_DATA]. Now, it's one of the…" at bounding box center [266, 75] width 77 height 20
click at [248, 85] on span "[PERSON_NAME] made it to soothe his wife’s [MEDICAL_DATA]. Now, it's one of the…" at bounding box center [266, 75] width 77 height 20
click at [248, 85] on span "Justin made C to soothe his wife’s eczema. Now, it's one of the fastest-selling…" at bounding box center [266, 75] width 77 height 20
click at [254, 85] on span "Justin made Co to soothe his wife’s eczema. Now, it's one of the fastest-sellin…" at bounding box center [267, 75] width 78 height 20
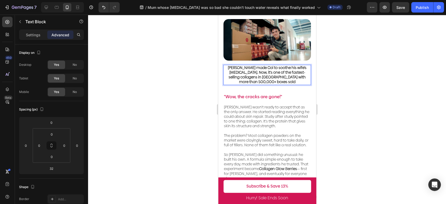
click at [377, 64] on div at bounding box center [267, 110] width 358 height 190
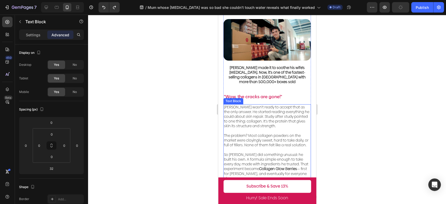
click at [289, 129] on p "[PERSON_NAME] wasn’t ready to accept that as the only answer. He started readin…" at bounding box center [267, 117] width 87 height 24
click at [276, 129] on p "[PERSON_NAME] wasn’t ready to accept that as the only answer. He started readin…" at bounding box center [267, 117] width 87 height 24
click at [265, 85] on span "[PERSON_NAME] made it to soothe his wife’s [MEDICAL_DATA]. Now, it's one of the…" at bounding box center [266, 75] width 77 height 20
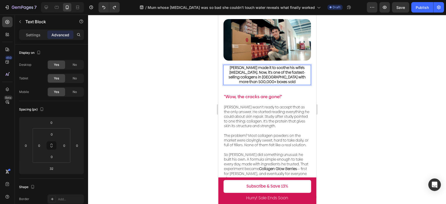
click at [271, 85] on span "[PERSON_NAME] made it to soothe his wife’s [MEDICAL_DATA]. Now, it's one of the…" at bounding box center [266, 75] width 77 height 20
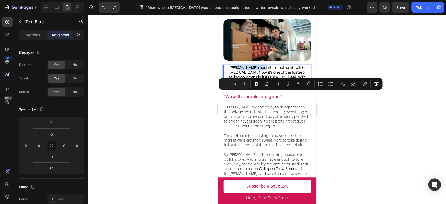
drag, startPoint x: 252, startPoint y: 94, endPoint x: 243, endPoint y: 101, distance: 11.2
click at [231, 85] on span "[PERSON_NAME] made it to soothe his wife’s [MEDICAL_DATA]. Now, it's one of the…" at bounding box center [266, 75] width 77 height 20
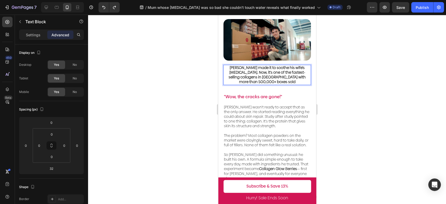
click at [244, 85] on span "[PERSON_NAME] made it to soothe his wife’s [MEDICAL_DATA]. Now, it's one of the…" at bounding box center [266, 75] width 77 height 20
drag, startPoint x: 248, startPoint y: 95, endPoint x: 224, endPoint y: 95, distance: 23.8
click at [228, 85] on span "[PERSON_NAME] made it to soothe his wife’s [MEDICAL_DATA]. Now, it's one of the…" at bounding box center [266, 75] width 77 height 20
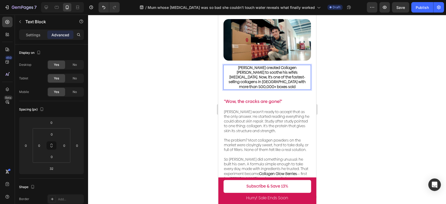
click at [257, 89] on span "Justin created Collagen Glow Berries to soothe his wife’s eczema. Now, it's one…" at bounding box center [266, 77] width 77 height 24
drag, startPoint x: 298, startPoint y: 110, endPoint x: 554, endPoint y: 124, distance: 255.8
click at [298, 89] on p "Justin created Collagen Glow Berries to soothe his wife’s eczema. Now, it's one…" at bounding box center [267, 77] width 87 height 24
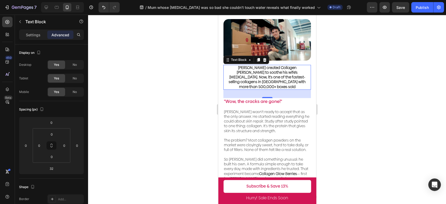
click at [366, 109] on div at bounding box center [267, 110] width 358 height 190
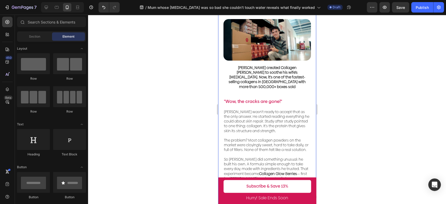
click at [192, 83] on div at bounding box center [267, 110] width 358 height 190
click at [284, 89] on span "Justin created Collagen Glow Berries to soothe his wife’s eczema. Now, it's one…" at bounding box center [266, 77] width 77 height 24
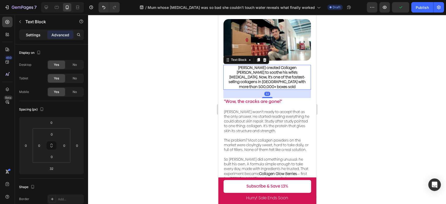
click at [35, 39] on div "Settings" at bounding box center [33, 35] width 26 height 8
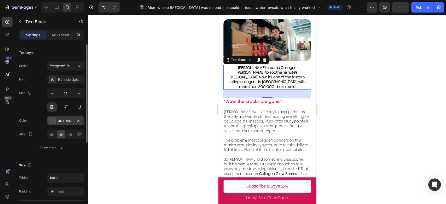
click at [53, 118] on div at bounding box center [52, 120] width 7 height 7
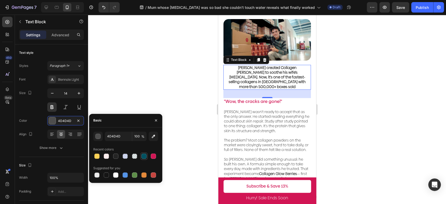
click at [143, 156] on div at bounding box center [143, 156] width 5 height 5
type input "025161"
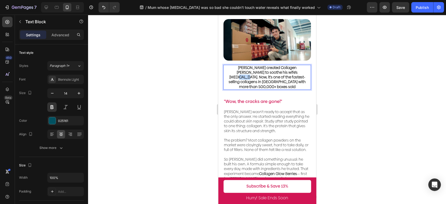
click at [269, 89] on span "Justin created Collagen Glow Berries to soothe his wife’s eczema. Now, it's one…" at bounding box center [266, 77] width 77 height 24
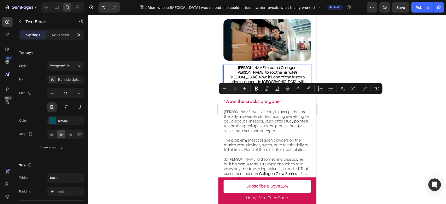
click at [285, 89] on p "Justin created Collagen Glow Berries to soothe his wife’s eczema. Now, it's one…" at bounding box center [267, 77] width 87 height 24
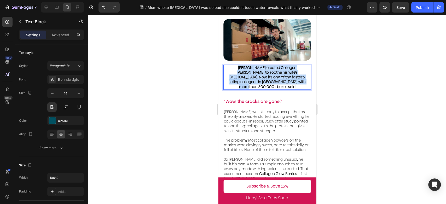
drag, startPoint x: 288, startPoint y: 110, endPoint x: 210, endPoint y: 92, distance: 79.4
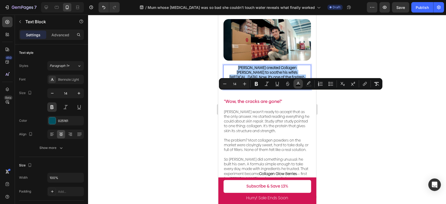
click at [296, 85] on rect "Editor contextual toolbar" at bounding box center [298, 85] width 5 height 1
type input "000000"
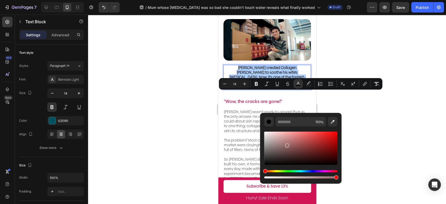
click at [286, 145] on div "Editor contextual toolbar" at bounding box center [300, 148] width 73 height 33
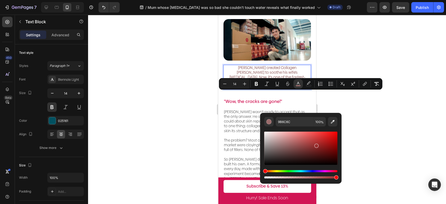
drag, startPoint x: 314, startPoint y: 145, endPoint x: 320, endPoint y: 142, distance: 6.3
click at [320, 142] on div "Editor contextual toolbar" at bounding box center [300, 148] width 73 height 33
type input "AA2929"
click at [374, 105] on div at bounding box center [267, 110] width 358 height 190
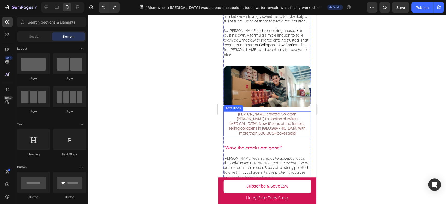
scroll to position [451, 0]
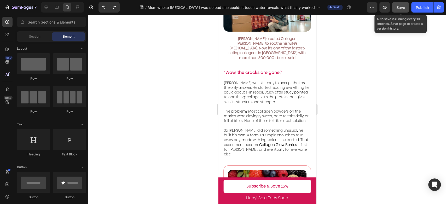
click at [393, 10] on button "Save" at bounding box center [400, 7] width 17 height 10
